Goal: Task Accomplishment & Management: Manage account settings

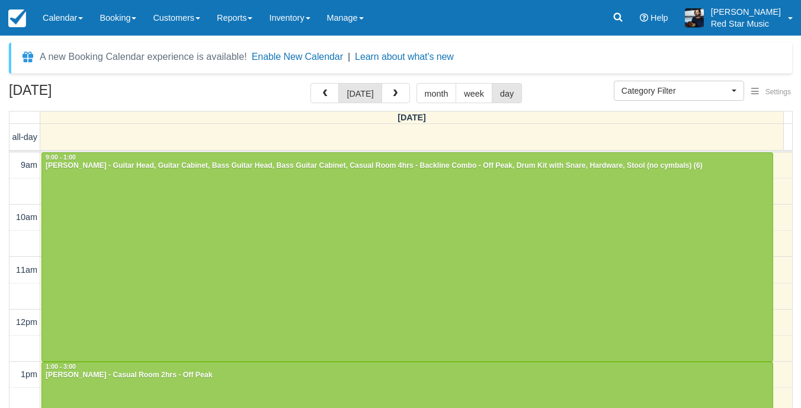
select select
click at [615, 17] on icon at bounding box center [609, 17] width 12 height 12
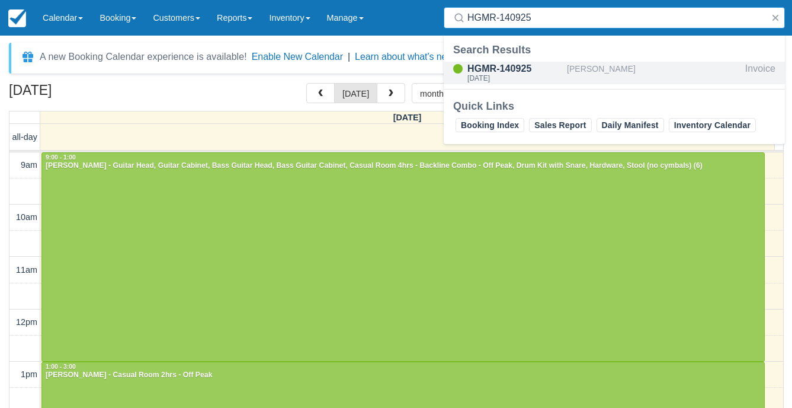
type input "HGMR-140925"
click at [579, 65] on div "Conor Gould" at bounding box center [654, 73] width 174 height 23
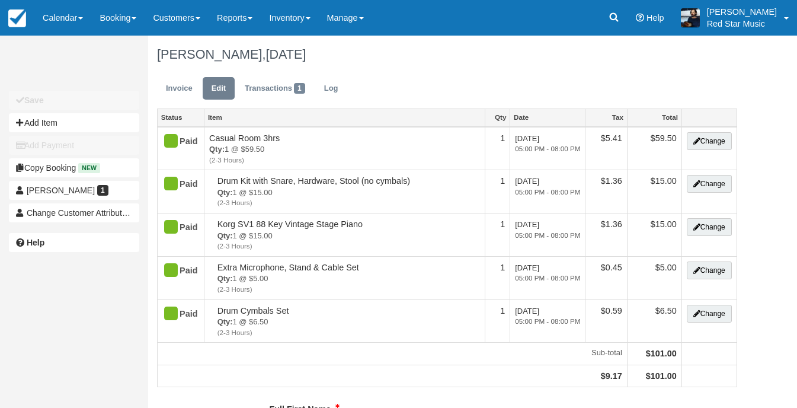
type input "0451 463 380"
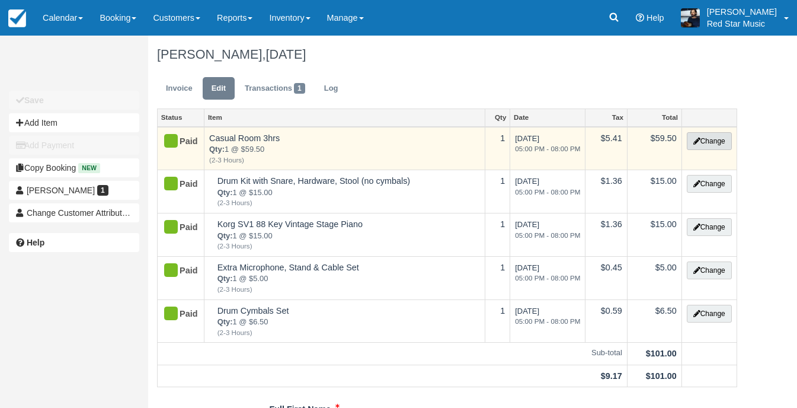
click at [697, 137] on icon "button" at bounding box center [696, 140] width 7 height 7
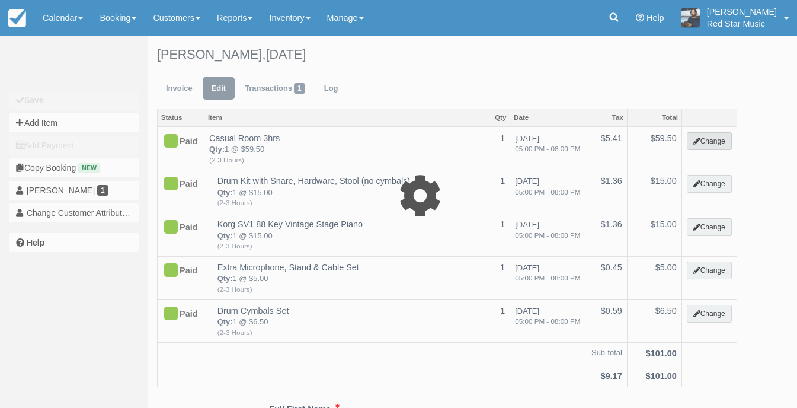
select select "6"
type input "59.50"
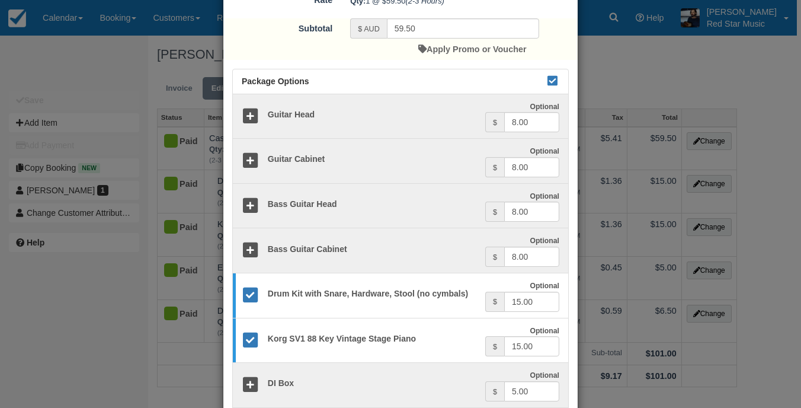
scroll to position [237, 0]
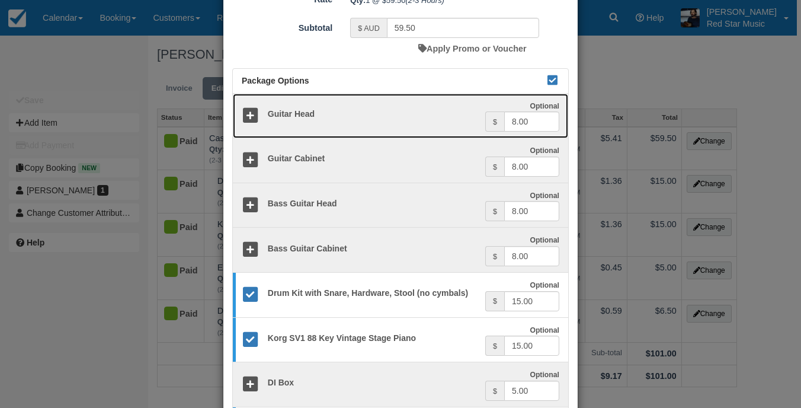
click at [243, 111] on icon at bounding box center [250, 115] width 17 height 17
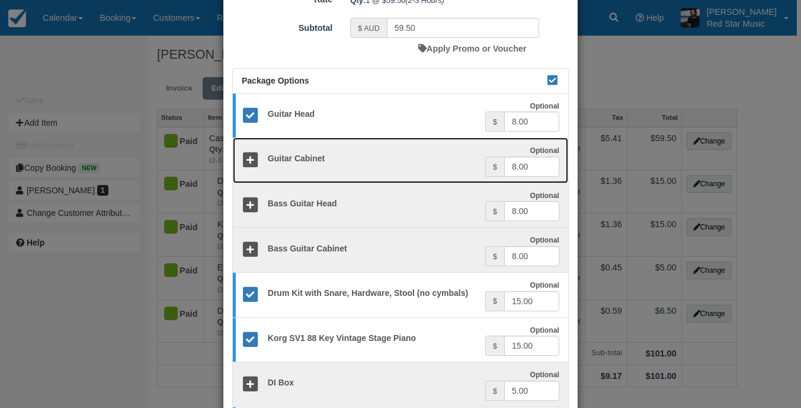
click at [250, 156] on icon at bounding box center [250, 160] width 17 height 17
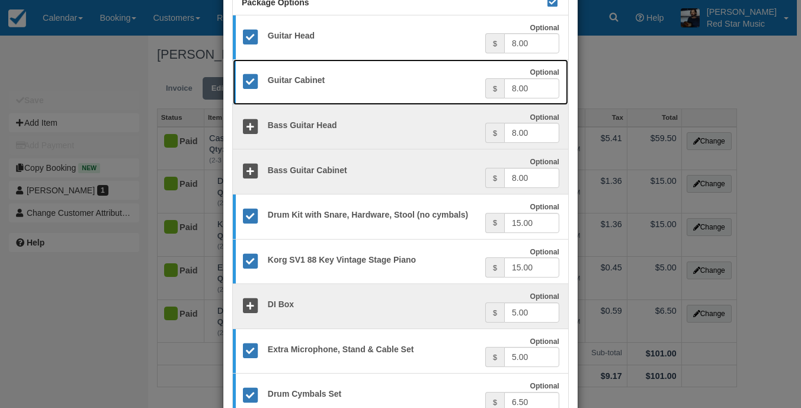
scroll to position [403, 0]
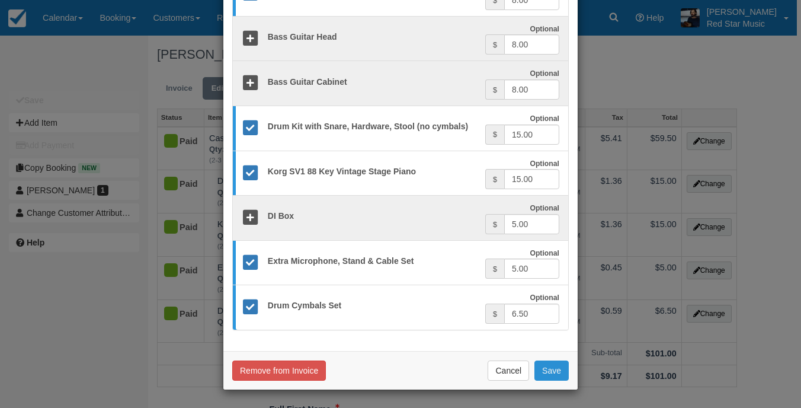
click at [553, 371] on button "Save" at bounding box center [551, 370] width 34 height 20
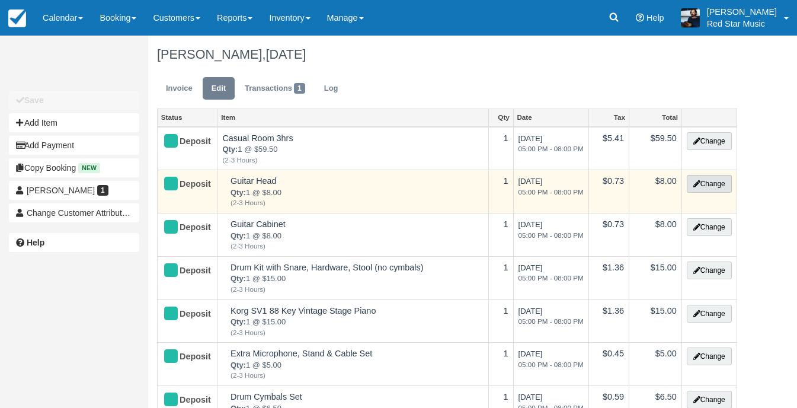
click at [696, 187] on icon "button" at bounding box center [696, 183] width 7 height 7
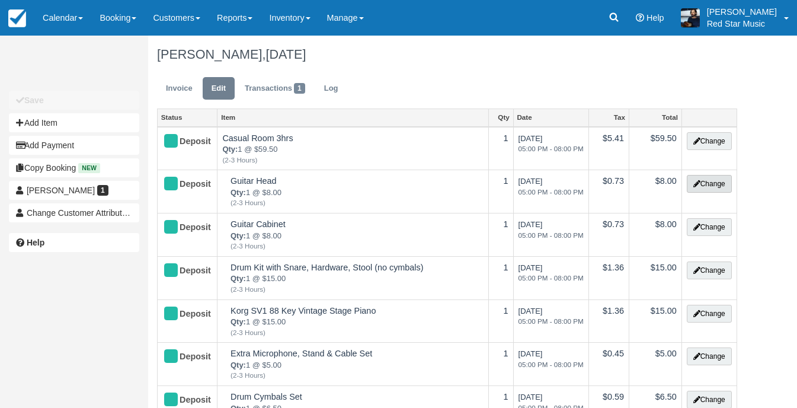
select select "3"
type input "8.00"
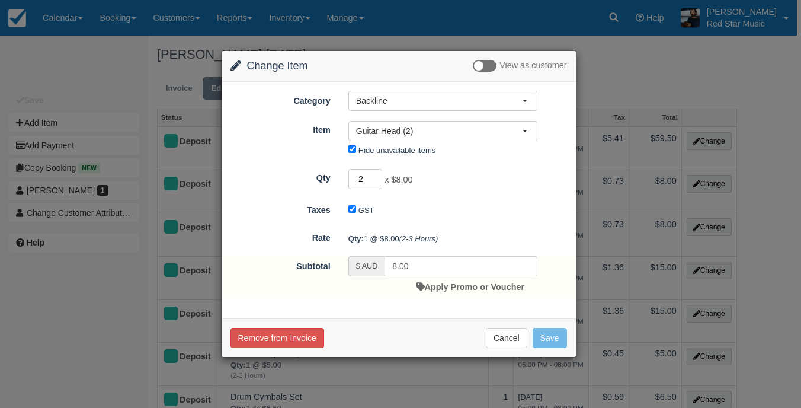
type input "2"
click at [376, 175] on input "2" at bounding box center [365, 179] width 34 height 20
type input "16.00"
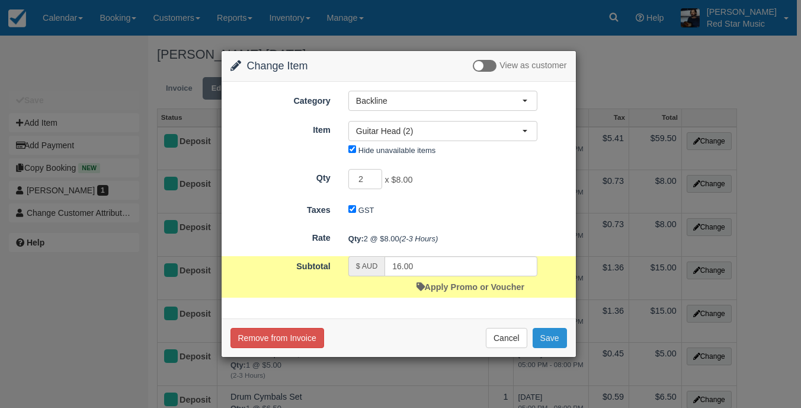
click at [556, 339] on button "Save" at bounding box center [550, 338] width 34 height 20
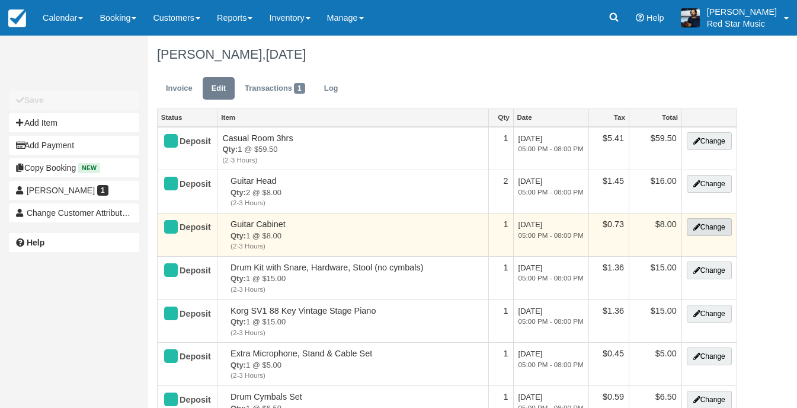
click at [718, 226] on button "Change" at bounding box center [709, 227] width 45 height 18
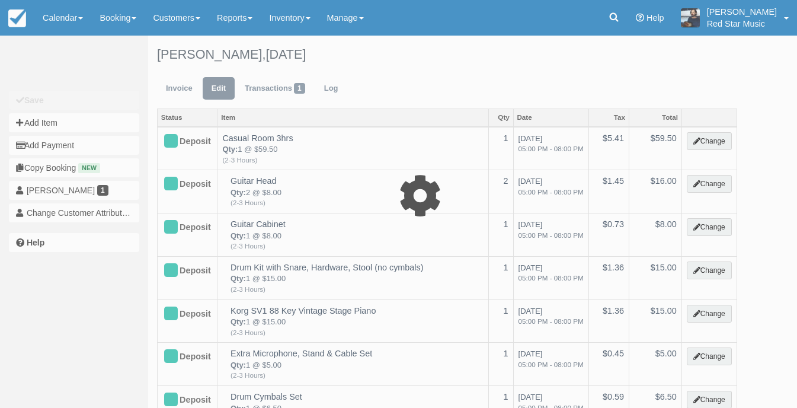
select select "3"
type input "8.00"
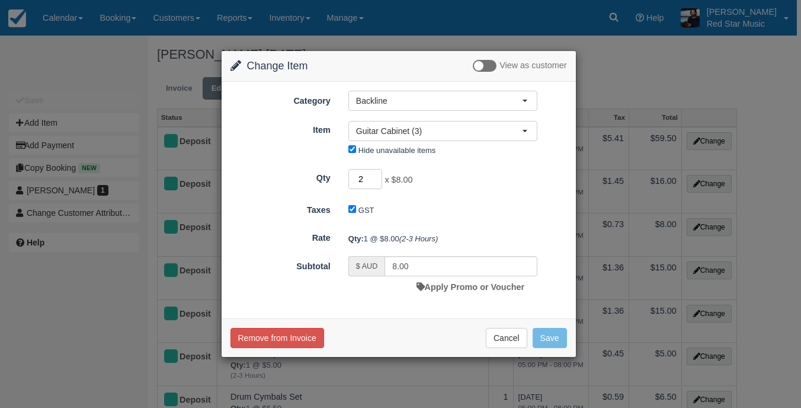
type input "2"
click at [376, 176] on input "2" at bounding box center [365, 179] width 34 height 20
type input "16.00"
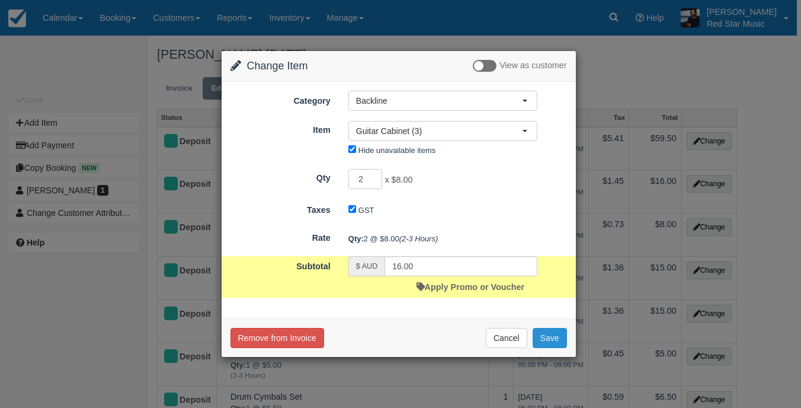
click at [547, 339] on button "Save" at bounding box center [550, 338] width 34 height 20
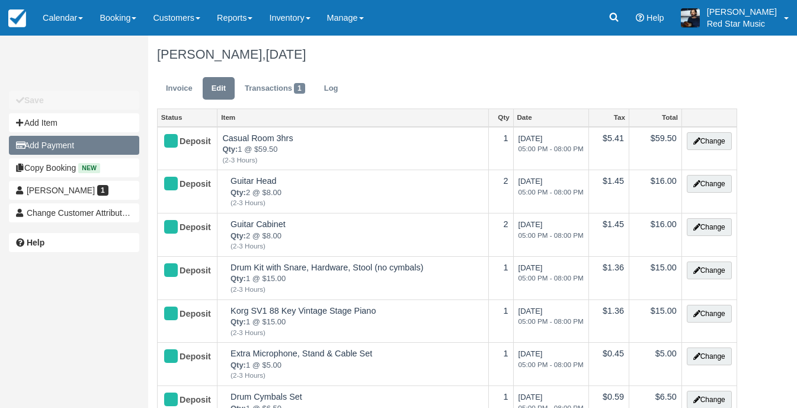
click at [79, 137] on button "Add Payment" at bounding box center [74, 145] width 130 height 19
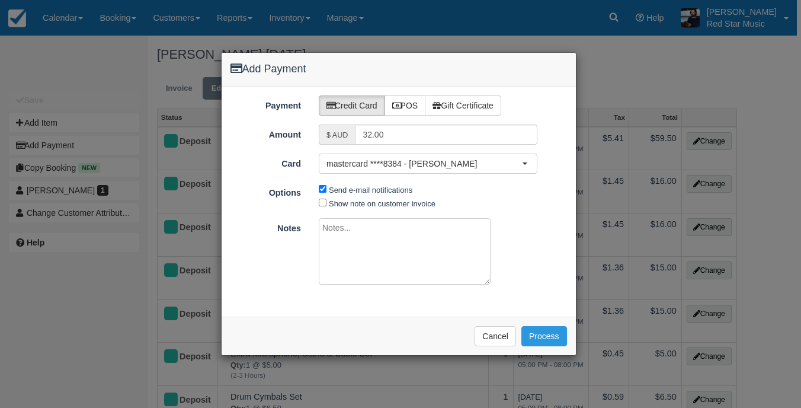
click at [427, 248] on textarea at bounding box center [405, 251] width 172 height 66
type textarea "Added 2 x guitar heads and cabs via email - Dylan"
click at [537, 335] on button "Process" at bounding box center [544, 336] width 46 height 20
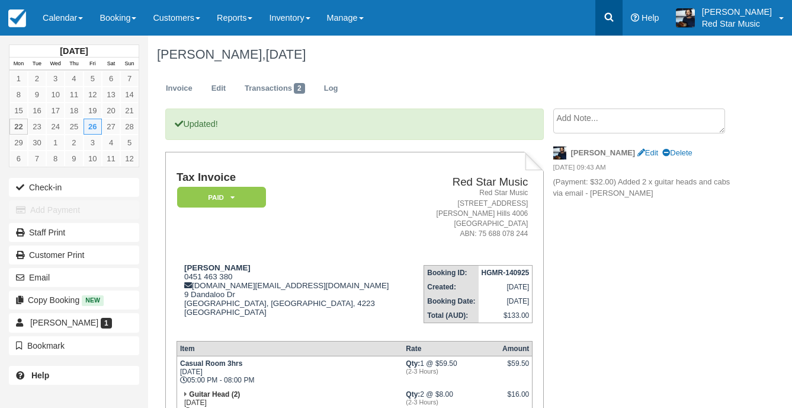
click at [613, 20] on link at bounding box center [608, 18] width 27 height 36
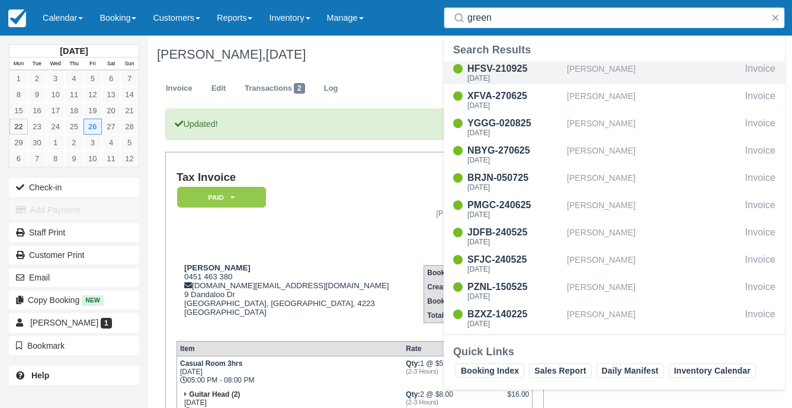
type input "green"
click at [603, 63] on div "[PERSON_NAME]" at bounding box center [654, 73] width 174 height 23
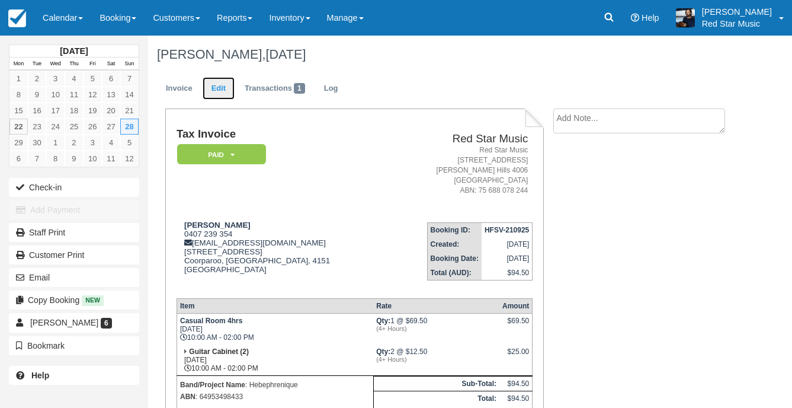
click at [213, 94] on link "Edit" at bounding box center [219, 88] width 32 height 23
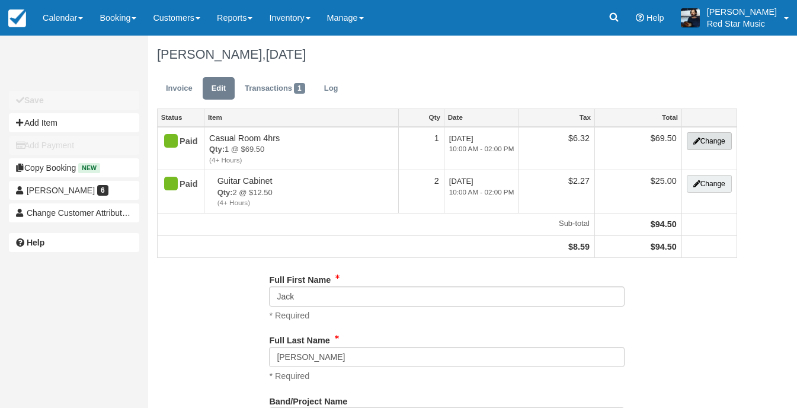
click at [701, 144] on button "Change" at bounding box center [709, 141] width 45 height 18
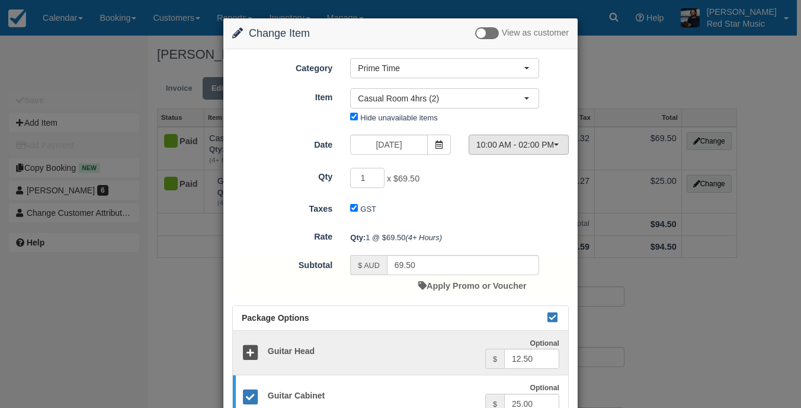
click at [531, 145] on span "10:00 AM - 02:00 PM" at bounding box center [514, 145] width 77 height 12
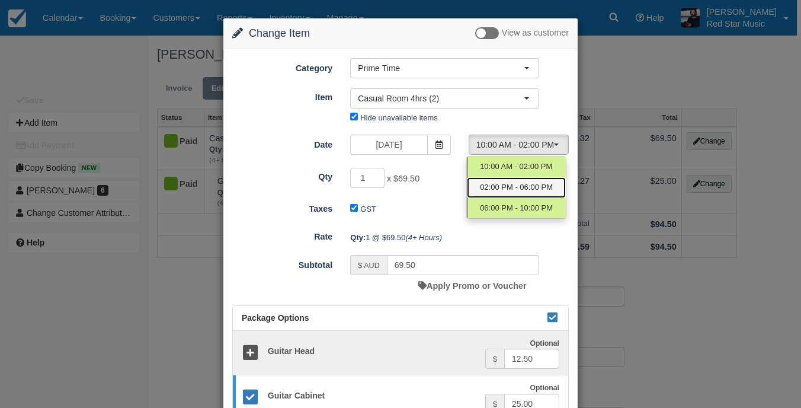
click at [516, 181] on link "02:00 PM - 06:00 PM" at bounding box center [516, 187] width 99 height 21
select select "1"
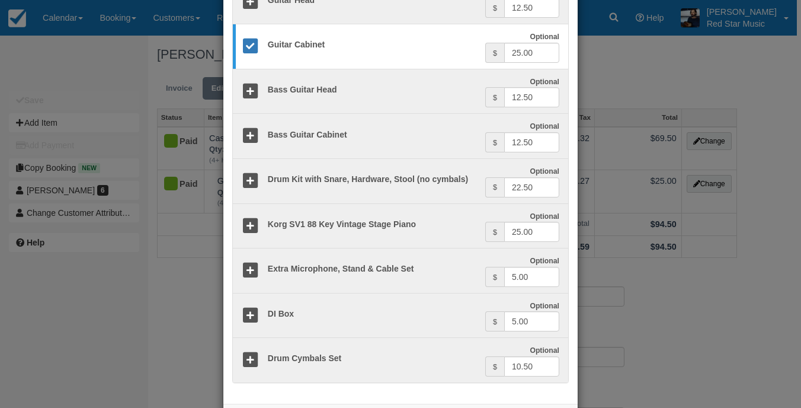
scroll to position [403, 0]
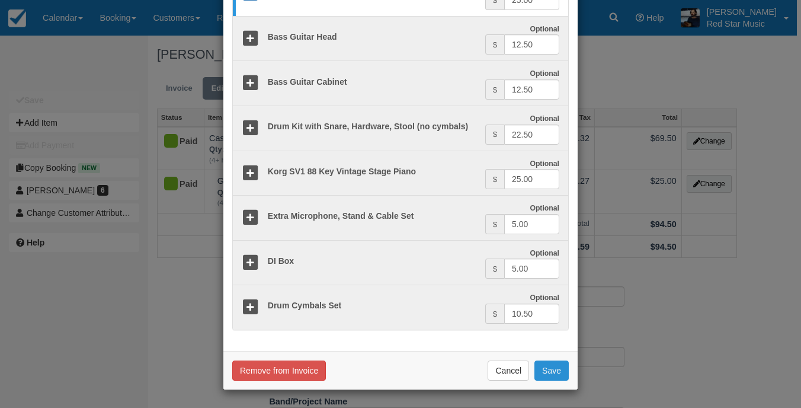
click at [555, 371] on button "Save" at bounding box center [551, 370] width 34 height 20
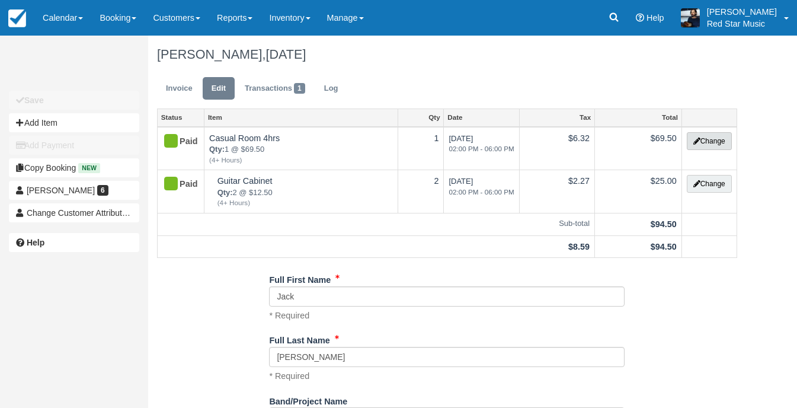
drag, startPoint x: 698, startPoint y: 146, endPoint x: 687, endPoint y: 182, distance: 38.6
click at [698, 146] on button "Change" at bounding box center [709, 141] width 45 height 18
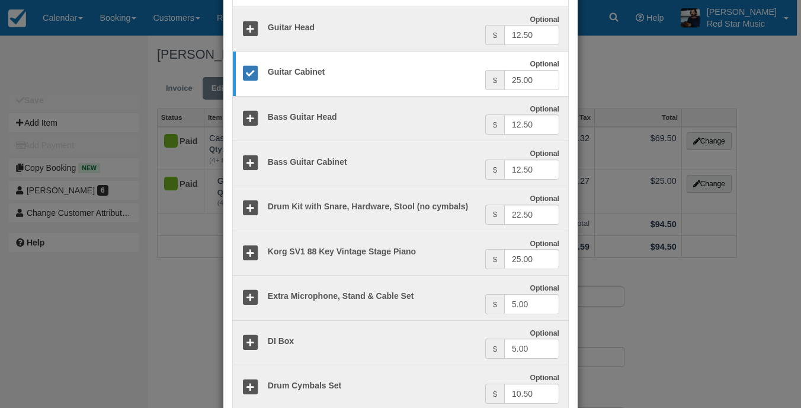
scroll to position [296, 0]
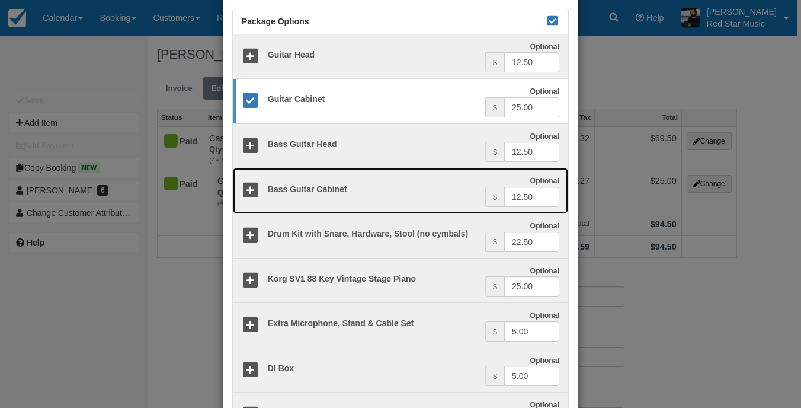
click at [249, 189] on icon at bounding box center [250, 190] width 17 height 17
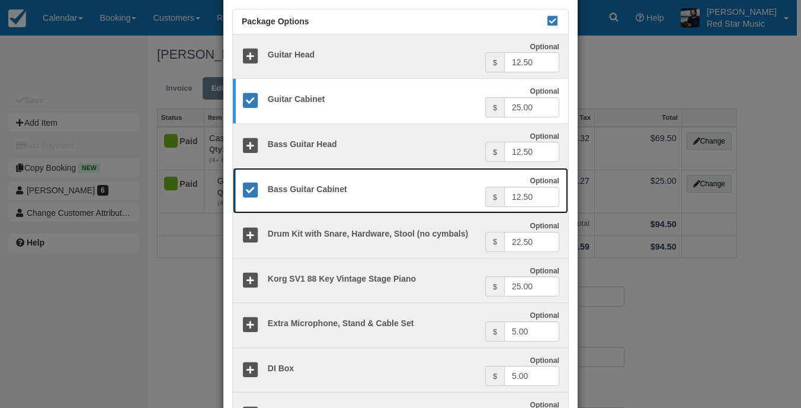
scroll to position [403, 0]
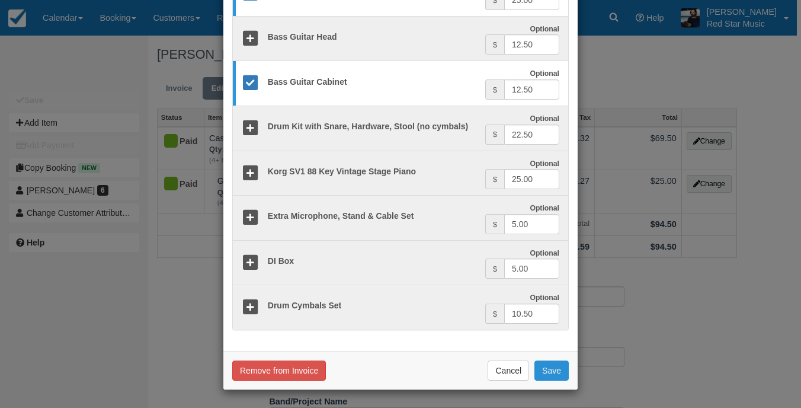
click at [552, 375] on button "Save" at bounding box center [551, 370] width 34 height 20
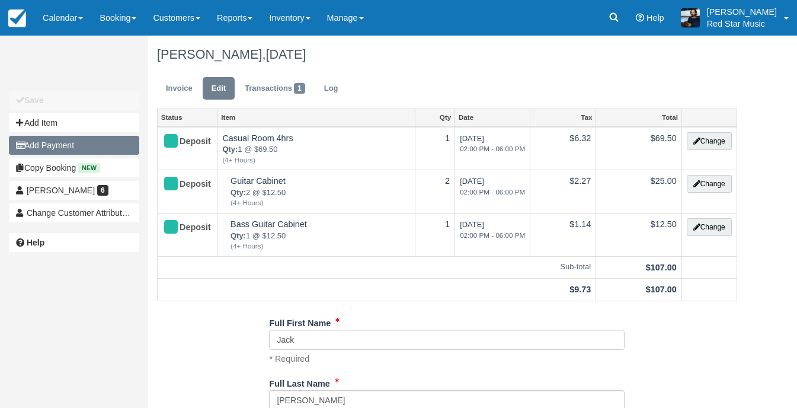
click at [78, 141] on button "Add Payment" at bounding box center [74, 145] width 130 height 19
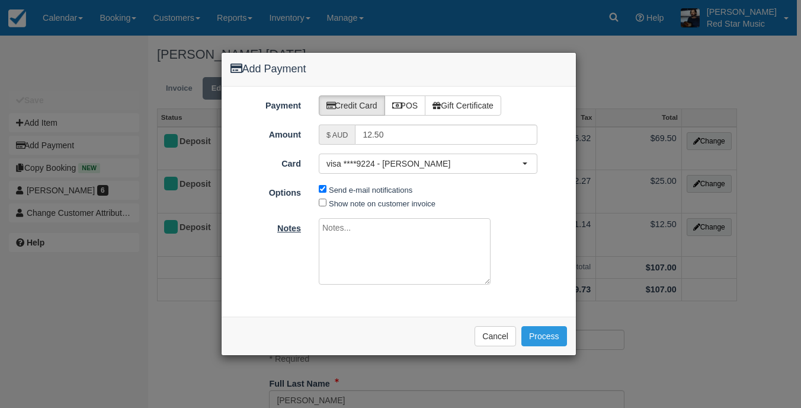
click at [293, 224] on label "Notes" at bounding box center [266, 226] width 89 height 17
click at [355, 145] on input "12.50" at bounding box center [446, 134] width 182 height 20
click at [411, 247] on textarea at bounding box center [405, 251] width 172 height 66
type textarea "Added bass cab via email - [PERSON_NAME]"
click at [538, 333] on button "Process" at bounding box center [544, 336] width 46 height 20
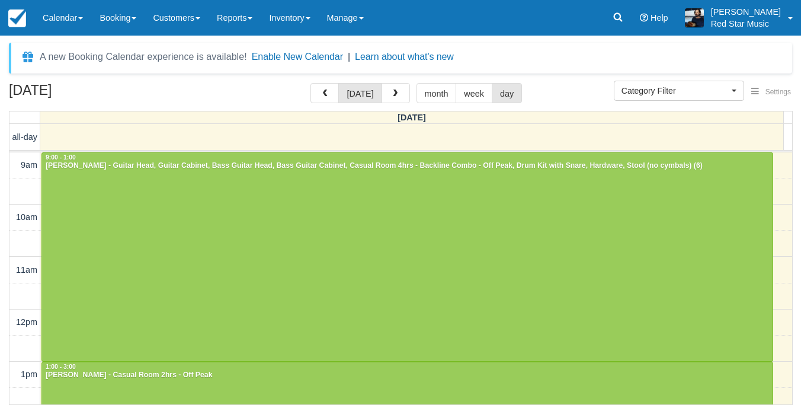
select select
click at [336, 91] on button "button" at bounding box center [324, 93] width 28 height 20
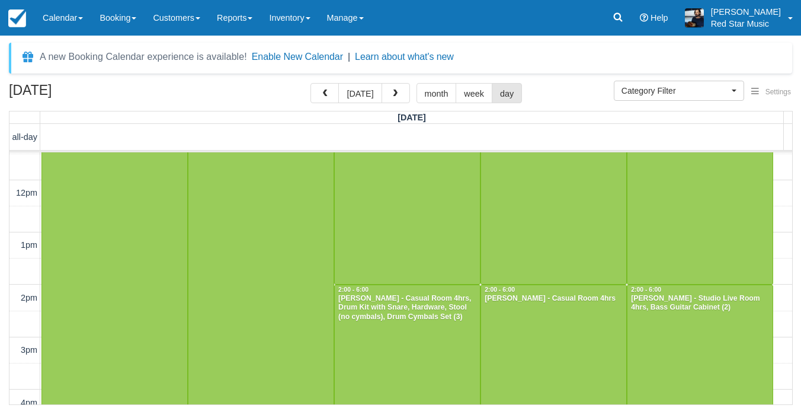
scroll to position [219, 0]
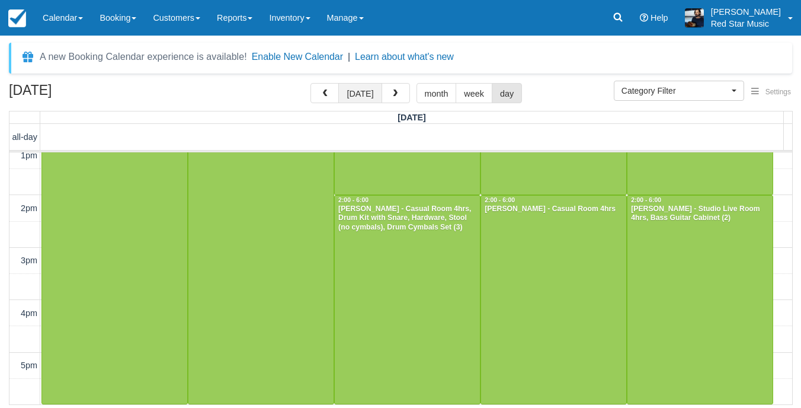
click at [350, 85] on button "[DATE]" at bounding box center [359, 93] width 43 height 20
